Goal: Transaction & Acquisition: Purchase product/service

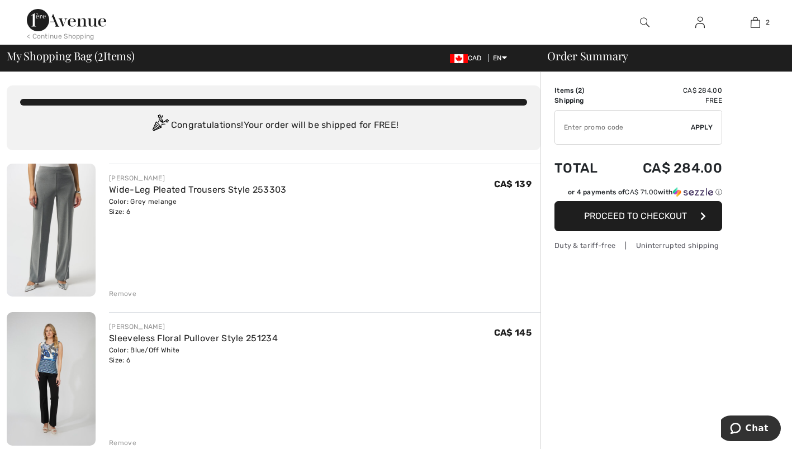
drag, startPoint x: 0, startPoint y: 0, endPoint x: 130, endPoint y: 294, distance: 321.2
click at [130, 294] on div "Remove" at bounding box center [122, 294] width 27 height 10
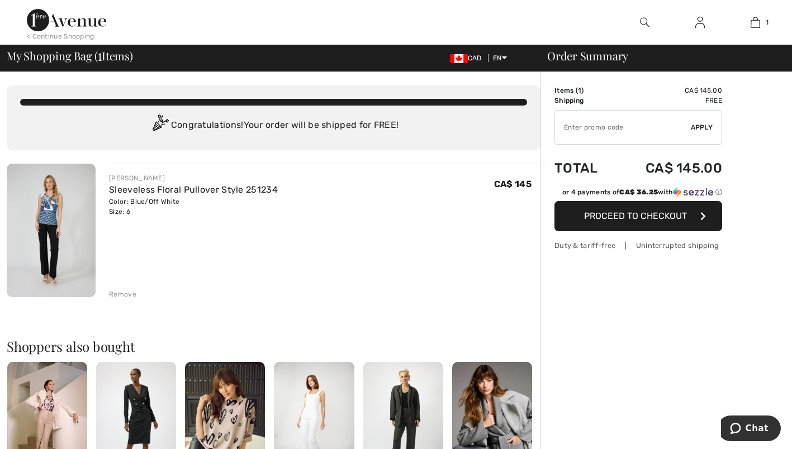
click at [584, 127] on input "TEXT" at bounding box center [623, 128] width 136 height 34
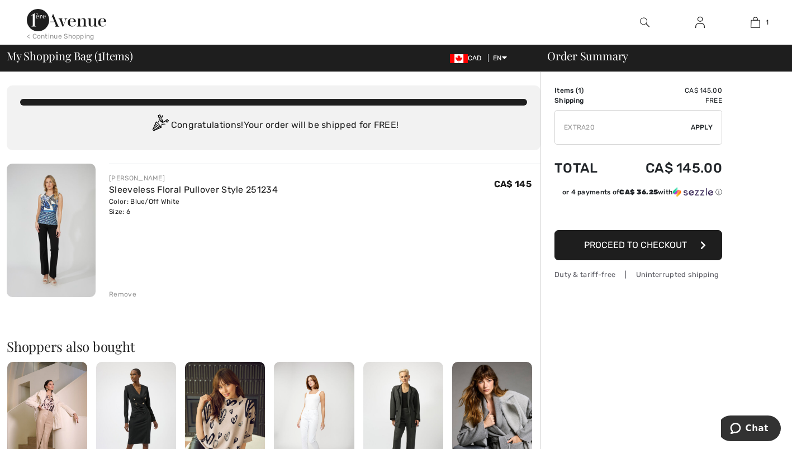
type input "EXTRA20"
click at [701, 126] on span "Apply" at bounding box center [702, 127] width 22 height 10
click at [645, 248] on span "Proceed to Checkout" at bounding box center [635, 245] width 103 height 11
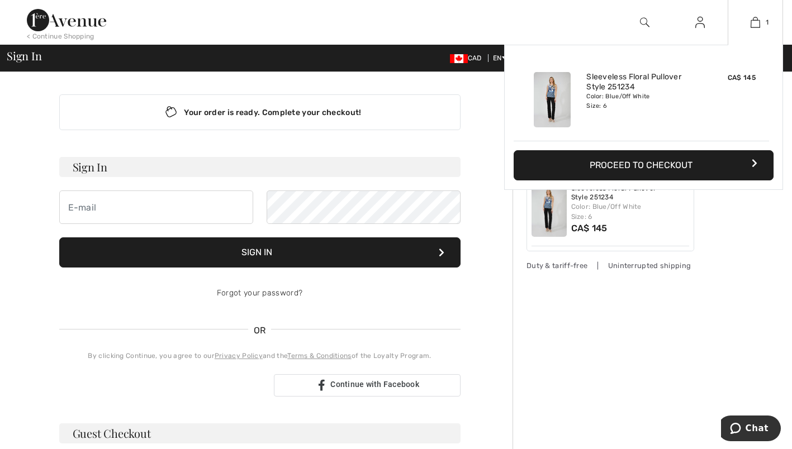
click at [750, 233] on div "Added to Bag Frank Lyman Sleeveless Floral Pullover Style 251234 CA$ 145 Color:…" at bounding box center [643, 144] width 279 height 198
click at [677, 166] on button "Proceed to Checkout" at bounding box center [643, 165] width 260 height 30
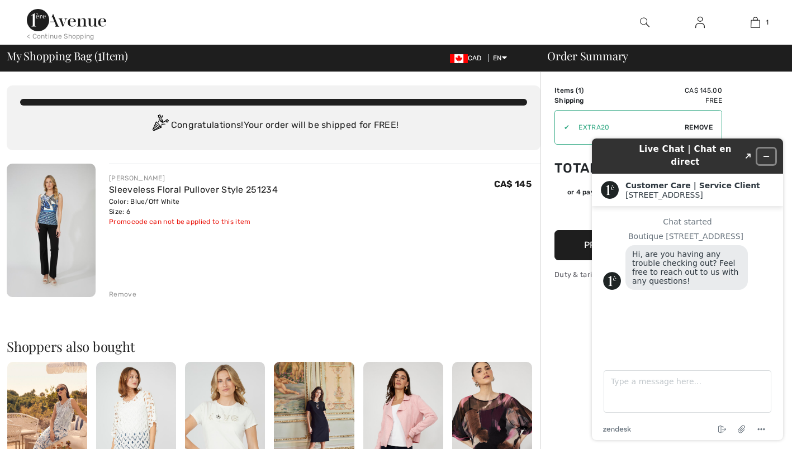
click at [770, 150] on button "Minimize widget" at bounding box center [766, 157] width 18 height 16
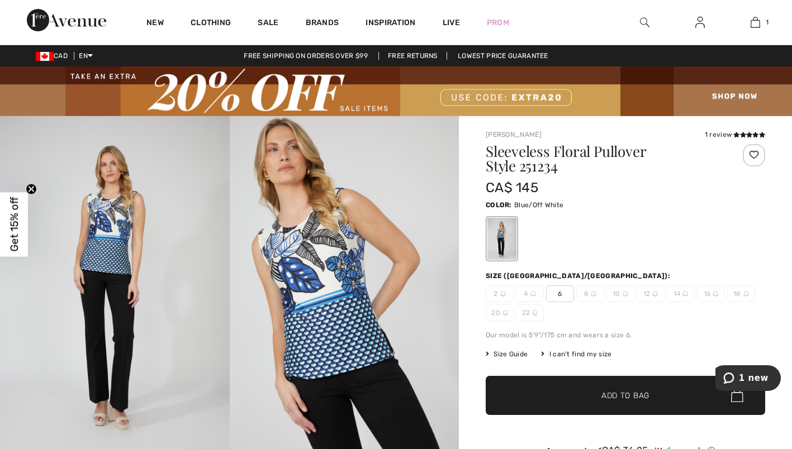
click at [526, 95] on img at bounding box center [396, 91] width 792 height 50
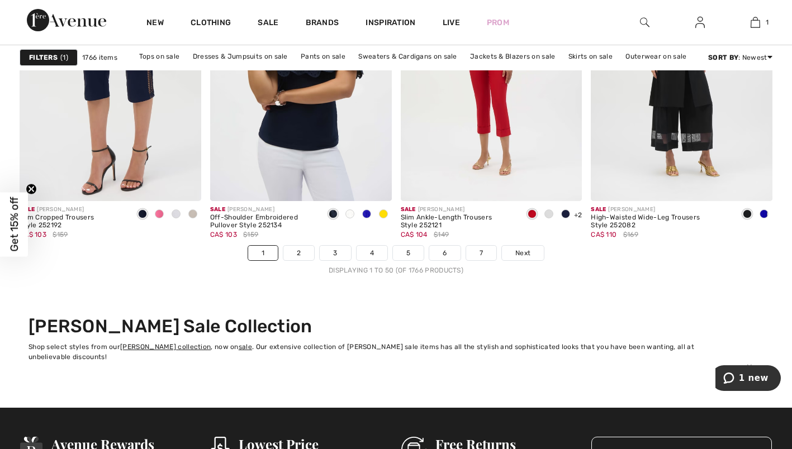
scroll to position [4966, 0]
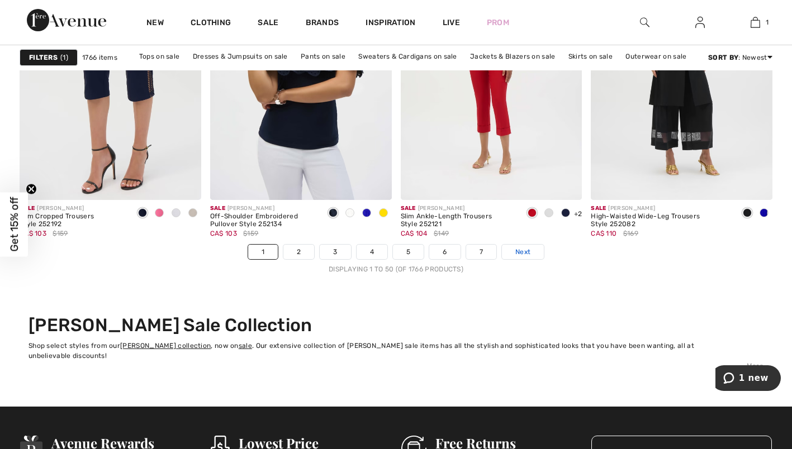
click at [527, 252] on span "Next" at bounding box center [522, 252] width 15 height 10
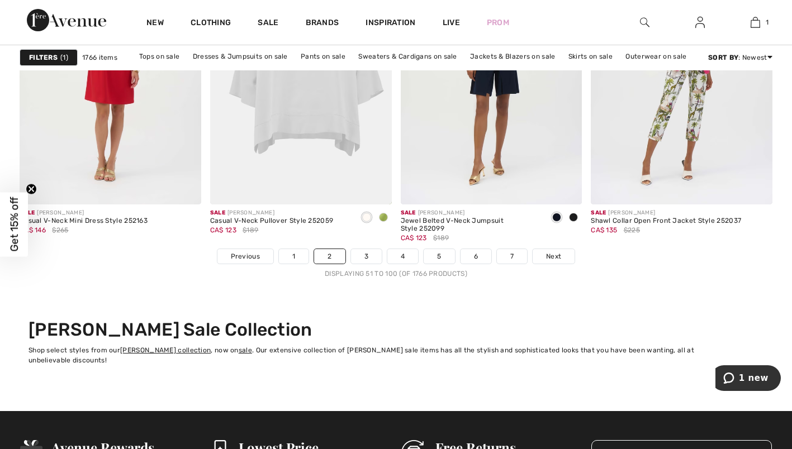
scroll to position [4965, 0]
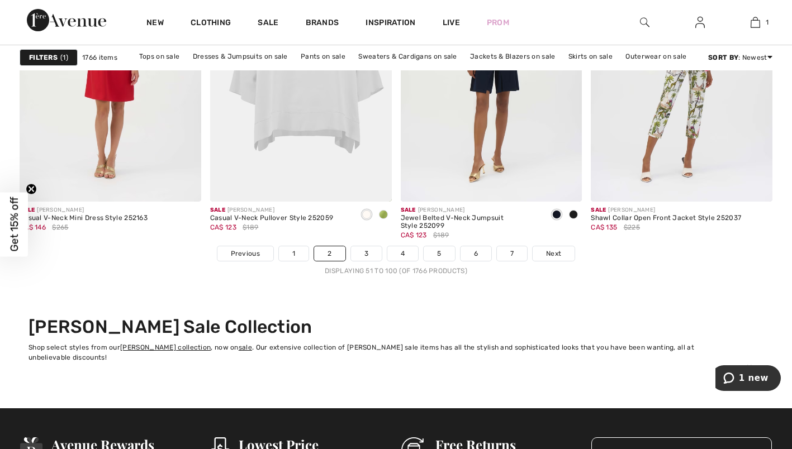
click at [41, 54] on strong "Filters" at bounding box center [43, 58] width 28 height 10
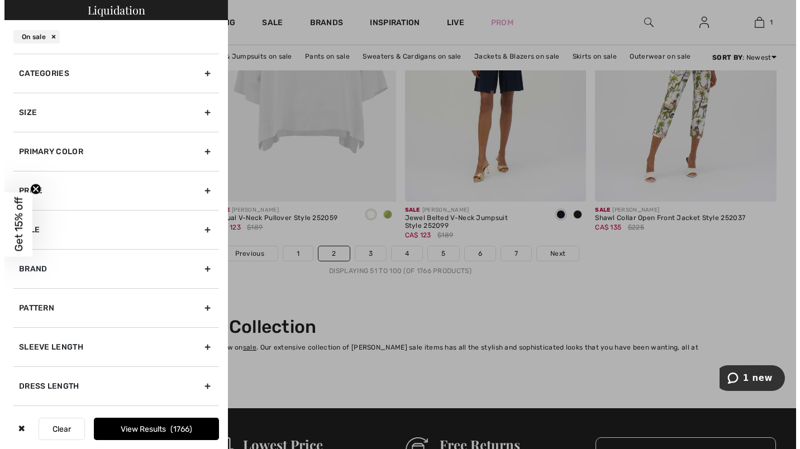
scroll to position [5010, 0]
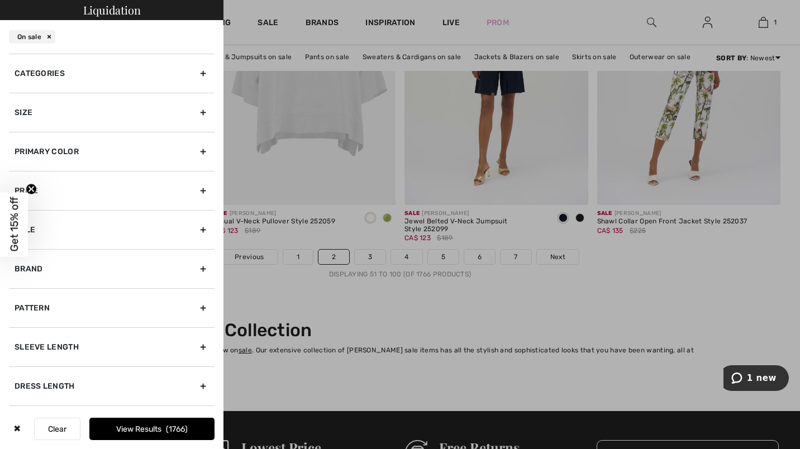
click at [195, 110] on div "Size" at bounding box center [112, 112] width 206 height 39
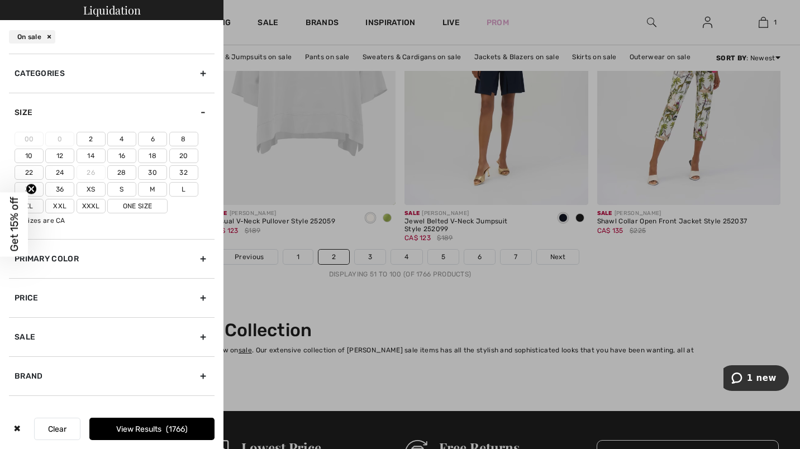
click at [155, 141] on label "6" at bounding box center [152, 139] width 29 height 15
click at [0, 0] on input"] "6" at bounding box center [0, 0] width 0 height 0
click at [155, 190] on label "M" at bounding box center [152, 189] width 29 height 15
click at [0, 0] on input"] "M" at bounding box center [0, 0] width 0 height 0
click at [150, 425] on button "View Results 938" at bounding box center [151, 429] width 125 height 22
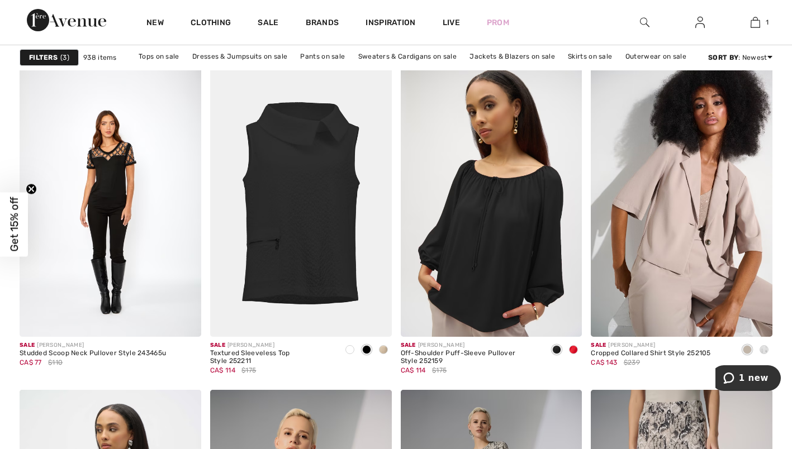
scroll to position [1596, 0]
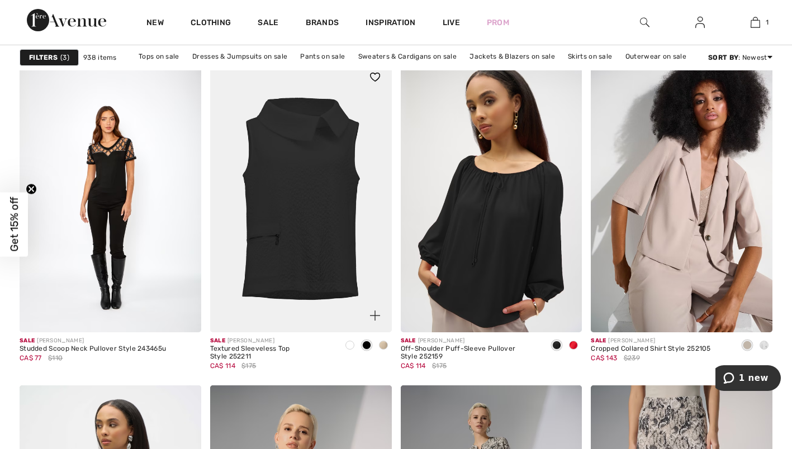
click at [349, 345] on span at bounding box center [349, 345] width 9 height 9
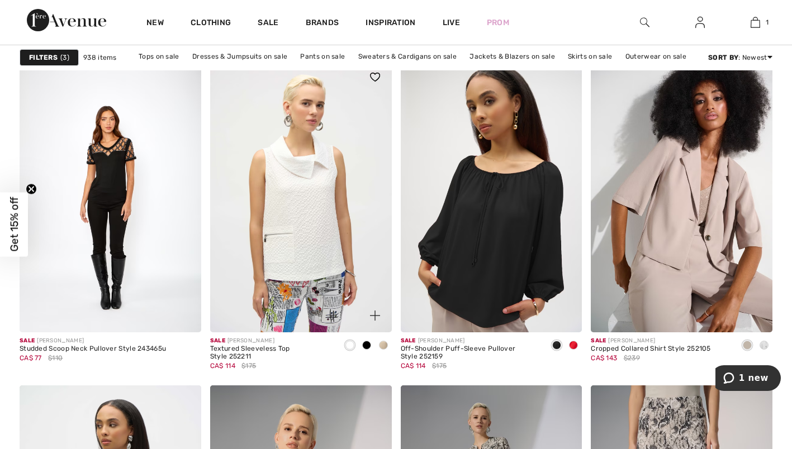
click at [323, 251] on img at bounding box center [301, 196] width 182 height 272
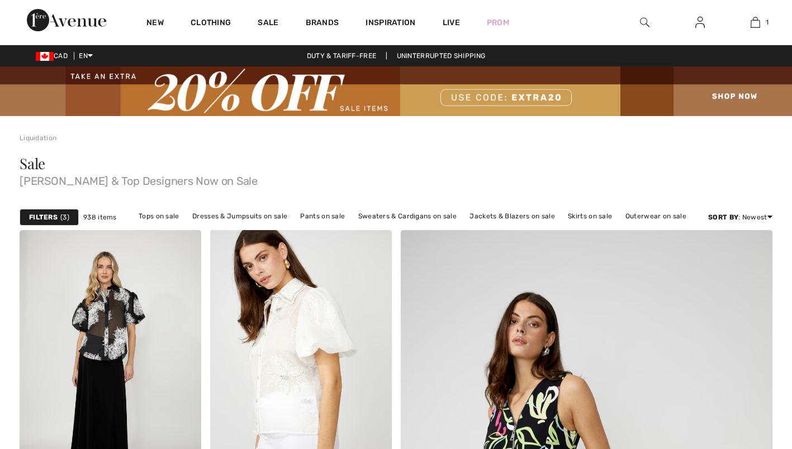
scroll to position [1596, 0]
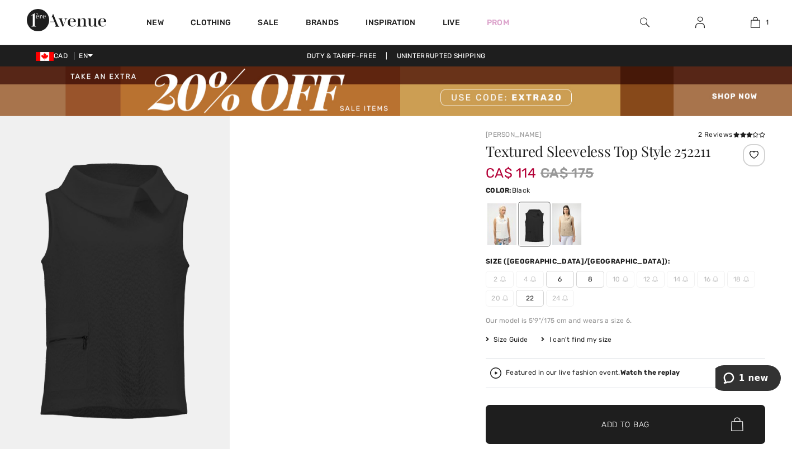
click at [536, 221] on div at bounding box center [534, 224] width 29 height 42
click at [557, 278] on span "6" at bounding box center [560, 279] width 28 height 17
click at [632, 420] on span "Add to Bag" at bounding box center [625, 424] width 48 height 12
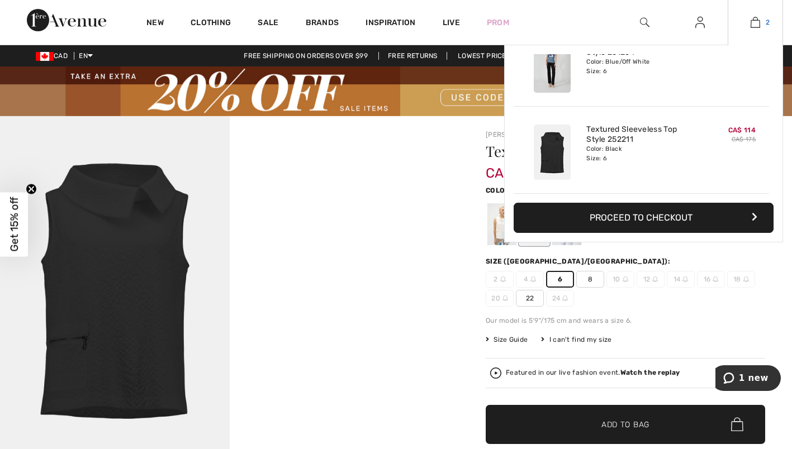
click at [754, 20] on img at bounding box center [754, 22] width 9 height 13
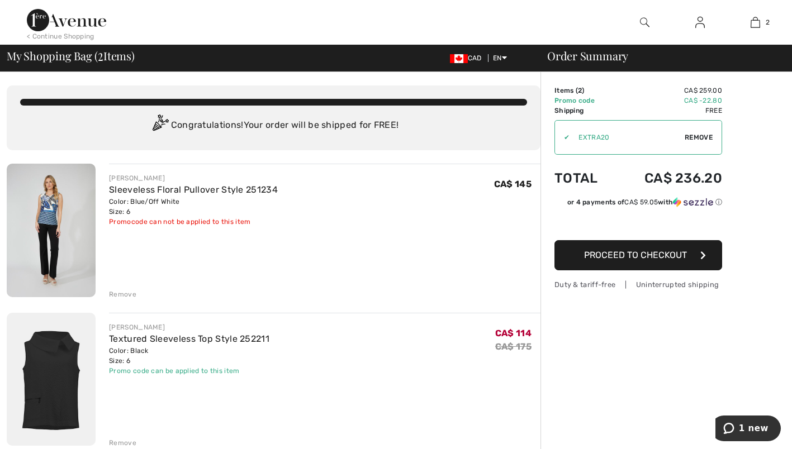
click at [119, 293] on div "Remove" at bounding box center [122, 294] width 27 height 10
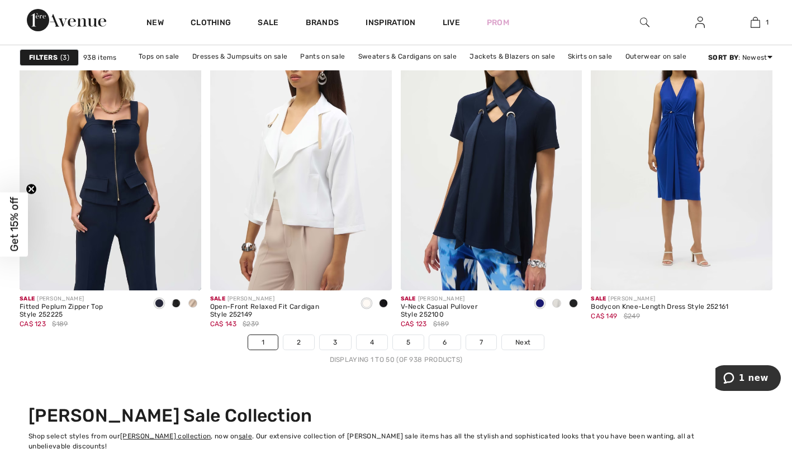
scroll to position [4877, 0]
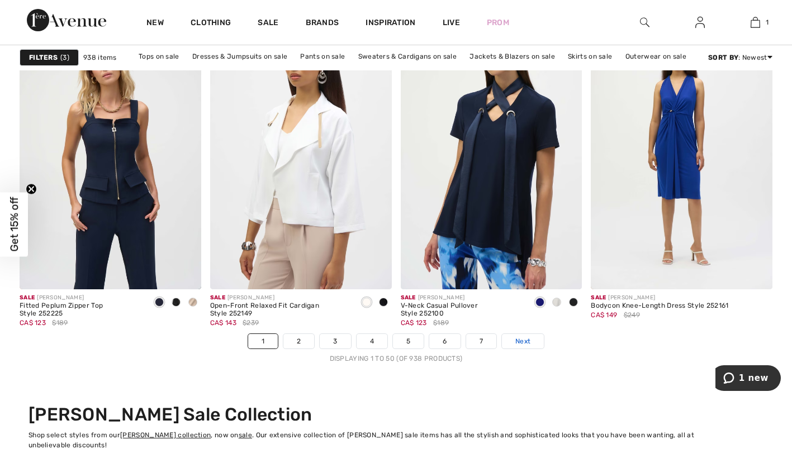
click at [520, 339] on span "Next" at bounding box center [522, 341] width 15 height 10
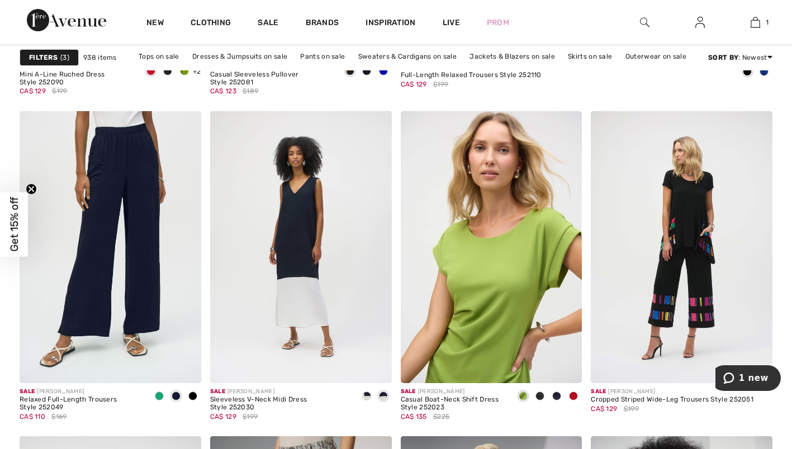
scroll to position [755, 0]
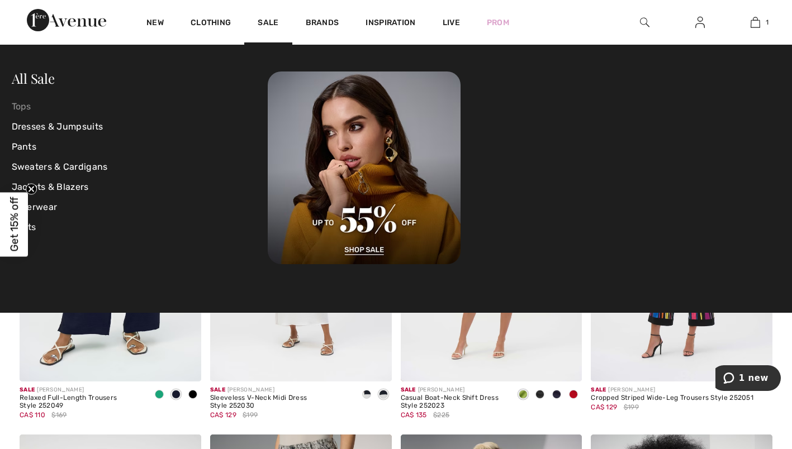
click at [31, 111] on link "Tops" at bounding box center [140, 107] width 256 height 20
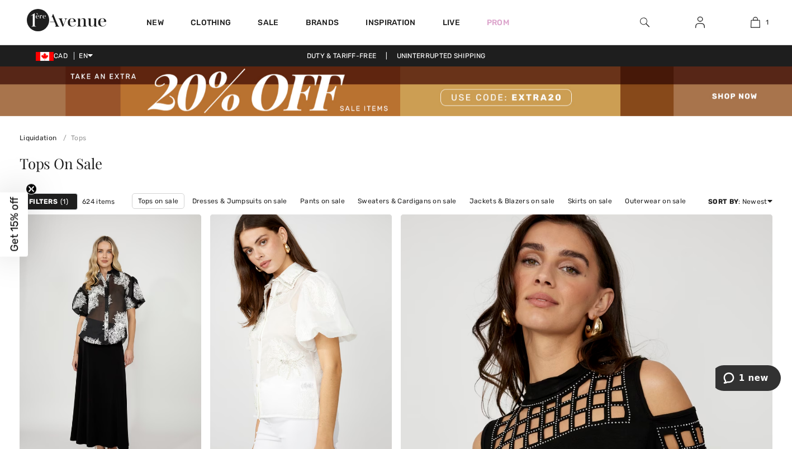
click at [59, 201] on div "Filters 1" at bounding box center [49, 201] width 58 height 17
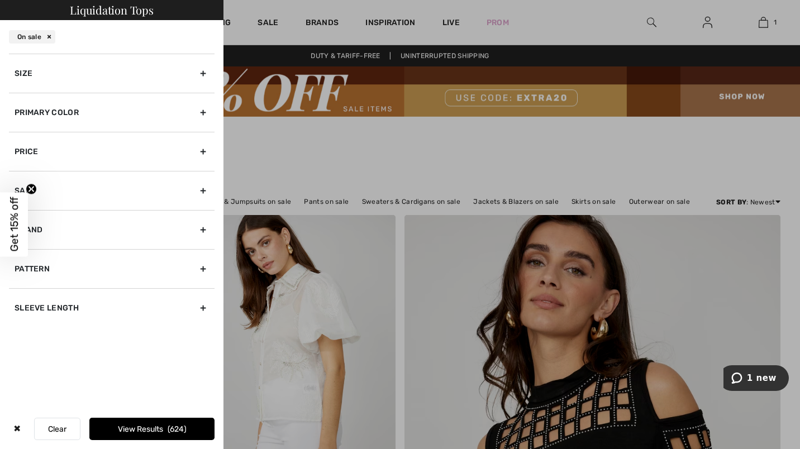
click at [200, 73] on div "Size" at bounding box center [112, 73] width 206 height 39
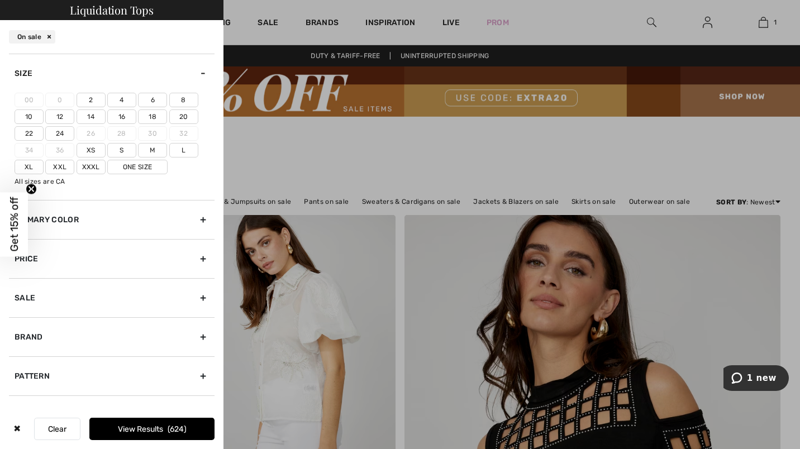
click at [153, 98] on label "6" at bounding box center [152, 100] width 29 height 15
click at [0, 0] on input"] "6" at bounding box center [0, 0] width 0 height 0
click at [153, 152] on label "M" at bounding box center [152, 150] width 29 height 15
click at [0, 0] on input"] "M" at bounding box center [0, 0] width 0 height 0
drag, startPoint x: 149, startPoint y: 427, endPoint x: 169, endPoint y: 422, distance: 20.1
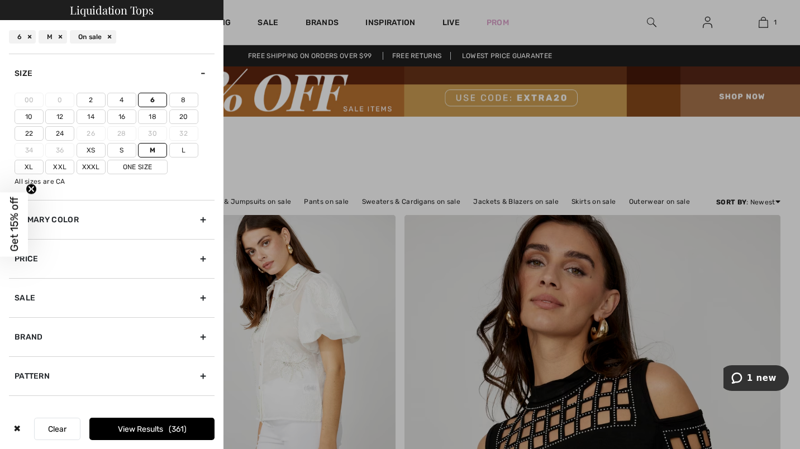
click at [150, 427] on button "View Results 361" at bounding box center [151, 429] width 125 height 22
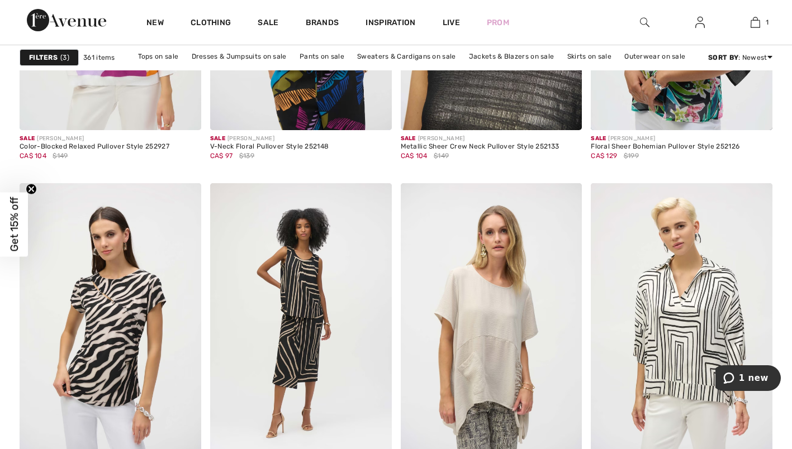
scroll to position [4381, 0]
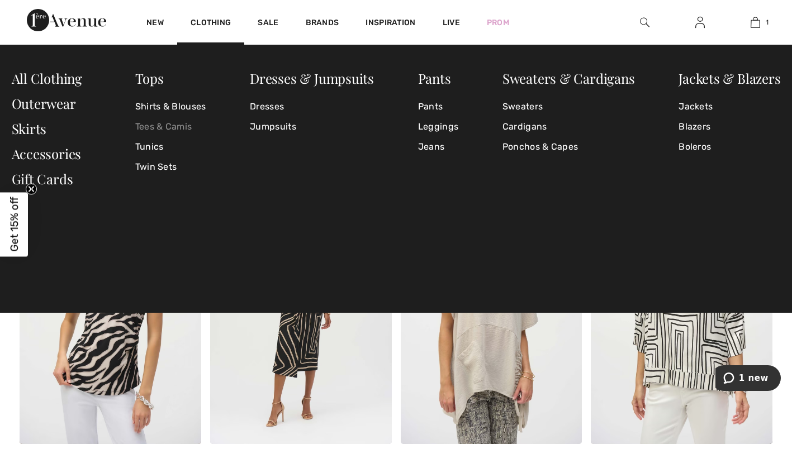
click at [174, 130] on link "Tees & Camis" at bounding box center [170, 127] width 71 height 20
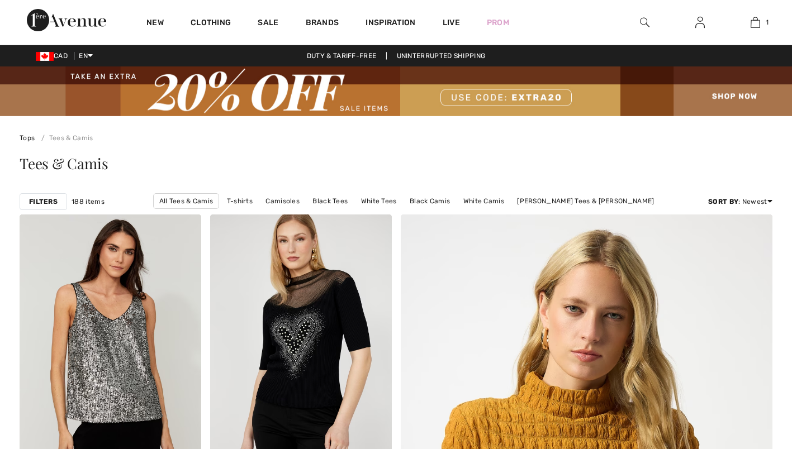
click at [49, 199] on strong "Filters" at bounding box center [43, 202] width 28 height 10
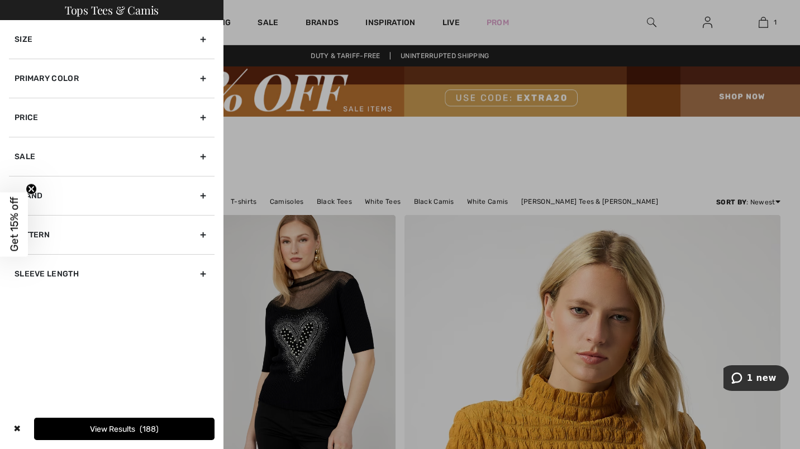
click at [208, 40] on div "Size" at bounding box center [112, 39] width 206 height 39
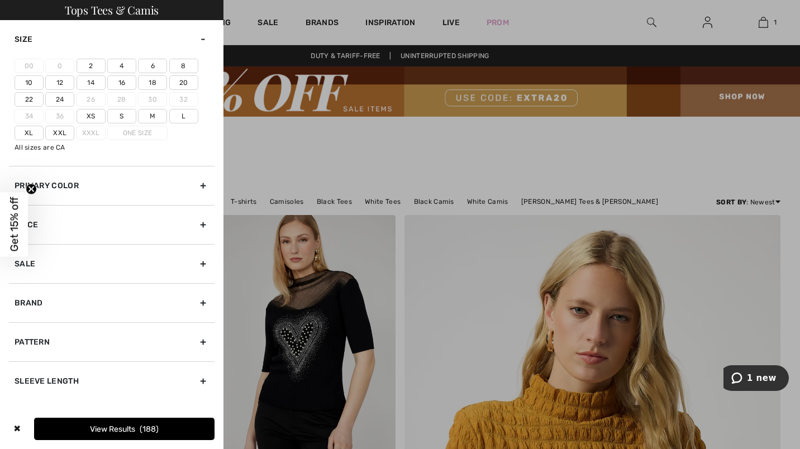
click at [151, 64] on label "6" at bounding box center [152, 66] width 29 height 15
click at [0, 0] on input"] "6" at bounding box center [0, 0] width 0 height 0
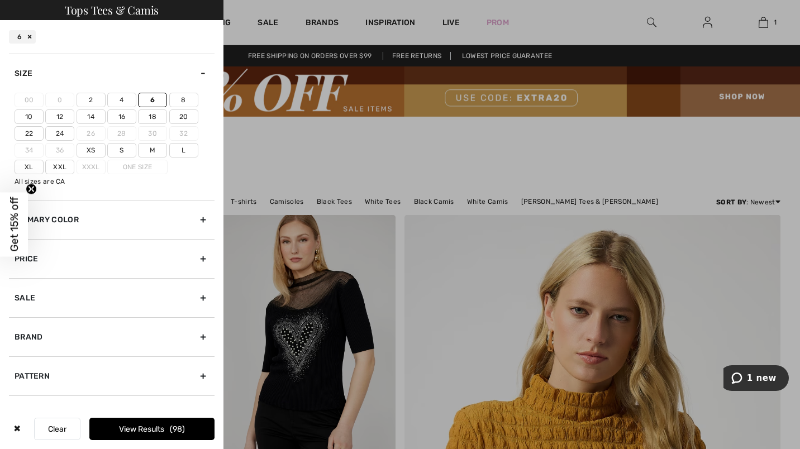
click at [153, 151] on label "M" at bounding box center [152, 150] width 29 height 15
click at [0, 0] on input"] "M" at bounding box center [0, 0] width 0 height 0
click at [154, 422] on button "View Results 136" at bounding box center [151, 429] width 125 height 22
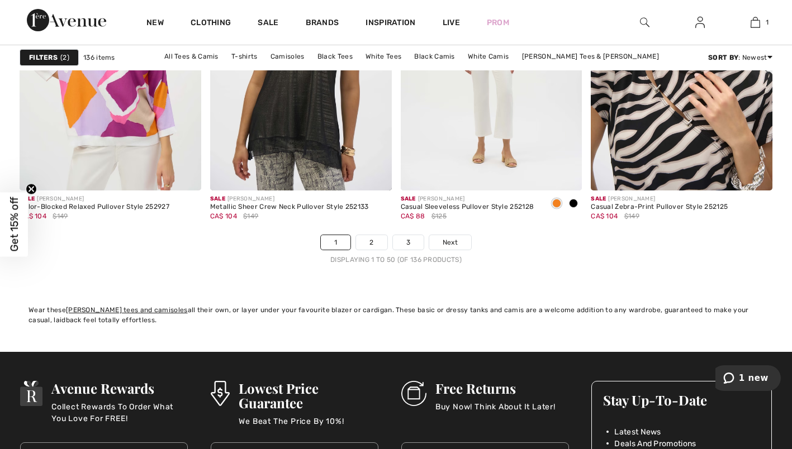
scroll to position [4960, 0]
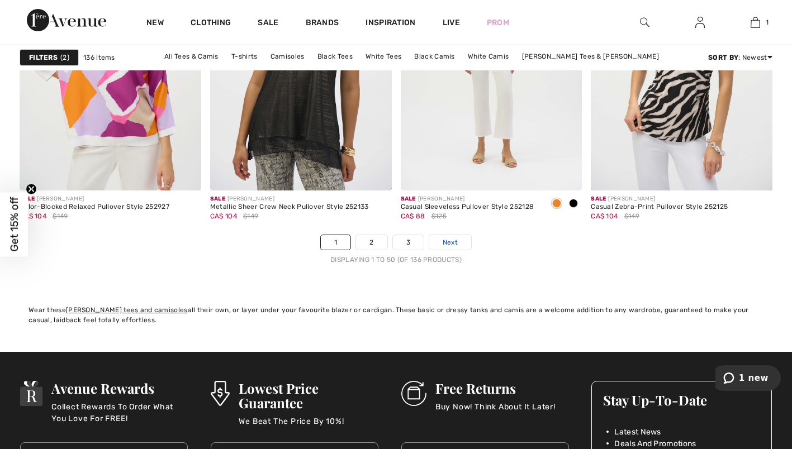
click at [460, 239] on link "Next" at bounding box center [450, 242] width 42 height 15
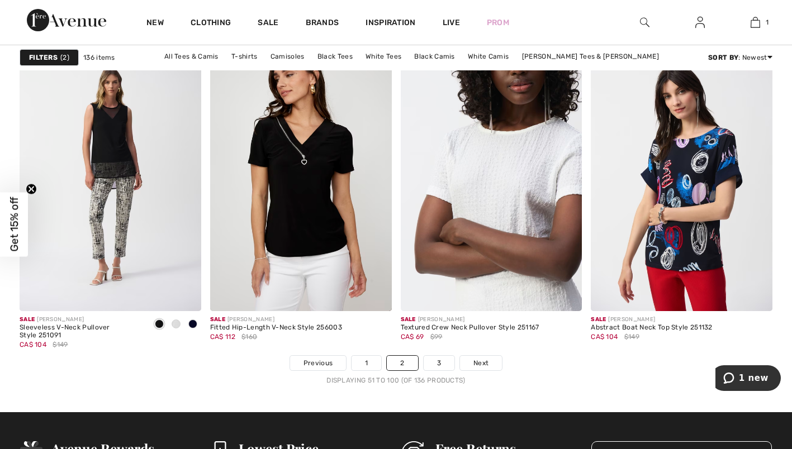
scroll to position [4888, 0]
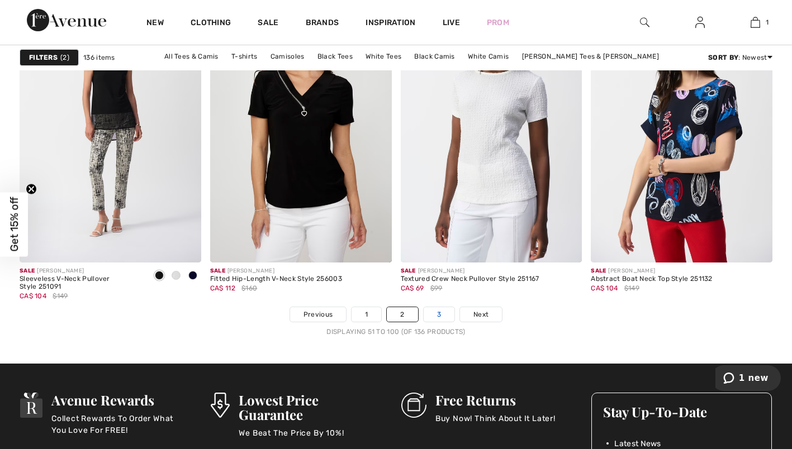
click at [440, 318] on link "3" at bounding box center [438, 314] width 31 height 15
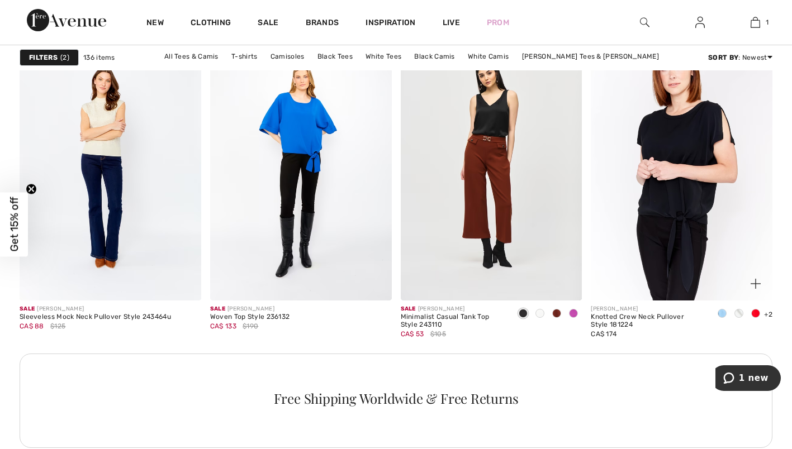
scroll to position [1162, 0]
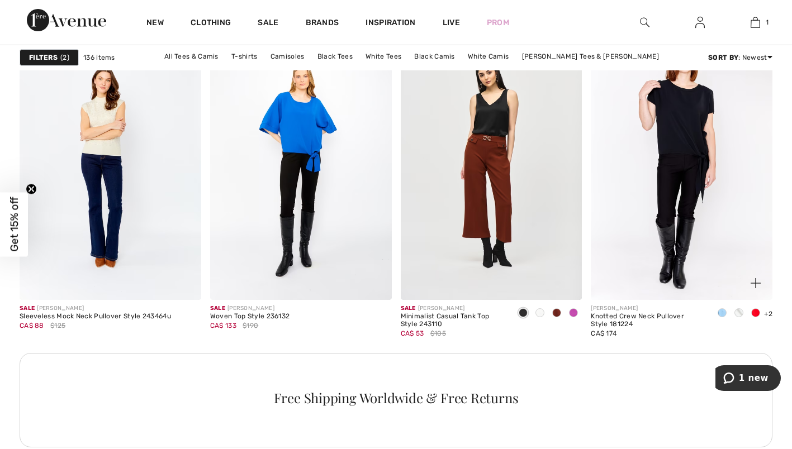
click at [736, 313] on span at bounding box center [738, 312] width 9 height 9
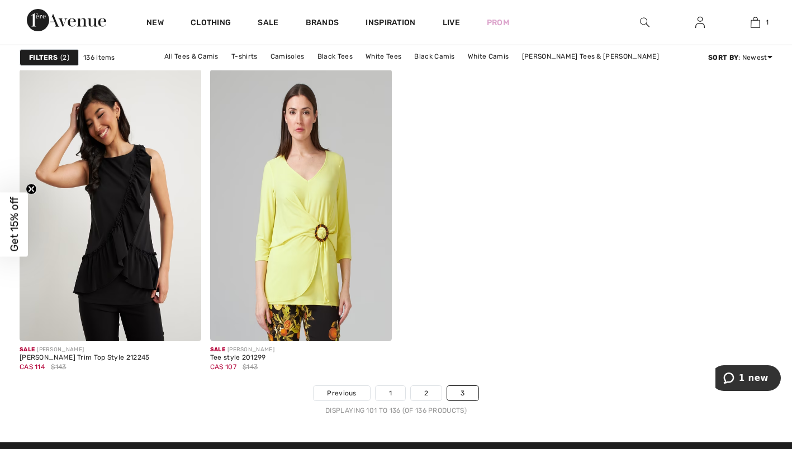
scroll to position [3705, 0]
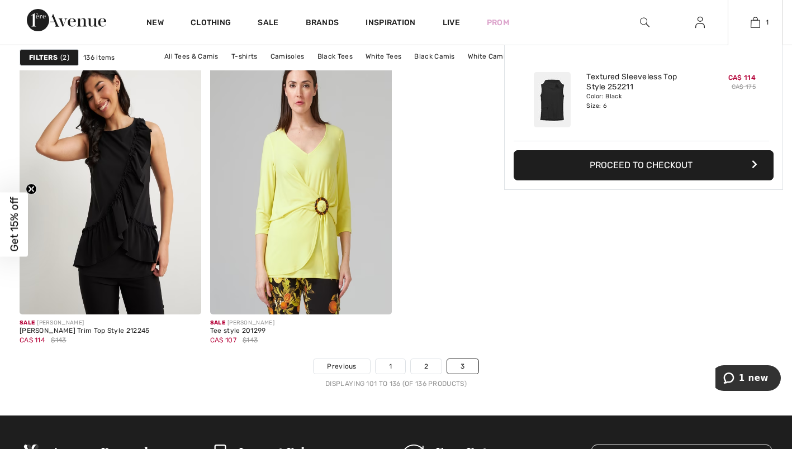
click at [758, 29] on div "1 Added to Bag [PERSON_NAME] Textured Sleeveless Top Style 252211 CA$ 114 CA$ 1…" at bounding box center [754, 22] width 55 height 45
